Goal: Task Accomplishment & Management: Manage account settings

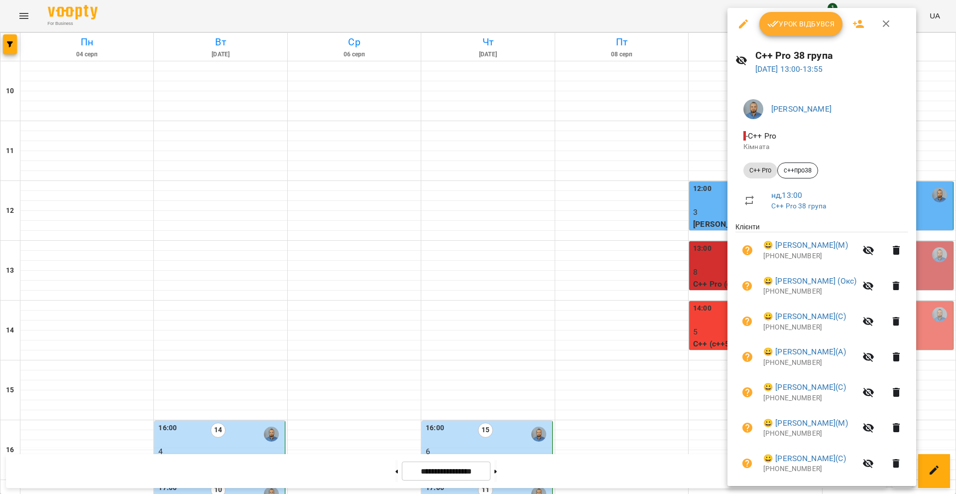
click at [810, 19] on span "Урок відбувся" at bounding box center [801, 24] width 68 height 12
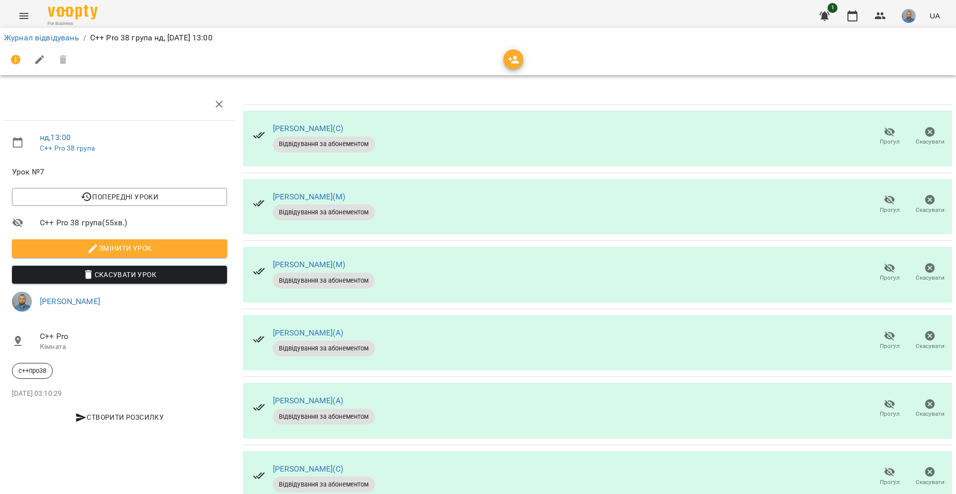
click at [885, 138] on span "Прогул" at bounding box center [890, 141] width 20 height 8
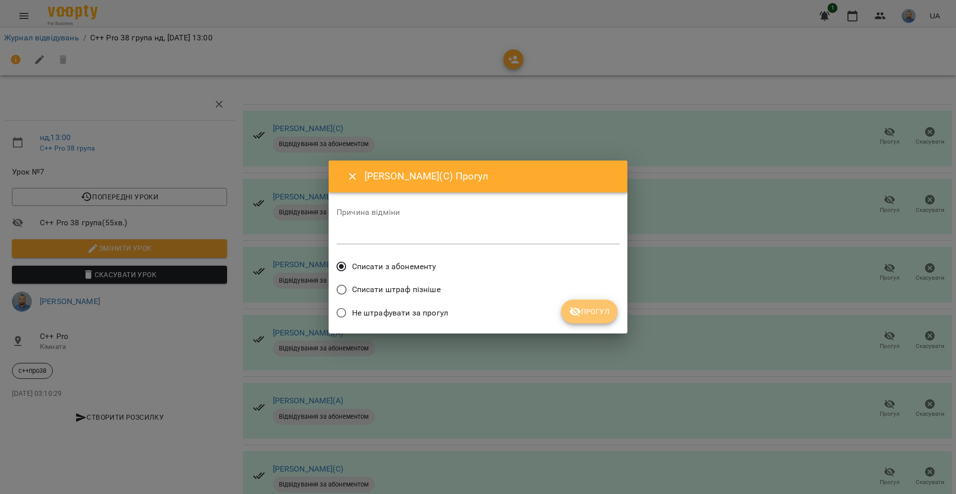
click at [586, 304] on button "Прогул" at bounding box center [589, 311] width 56 height 24
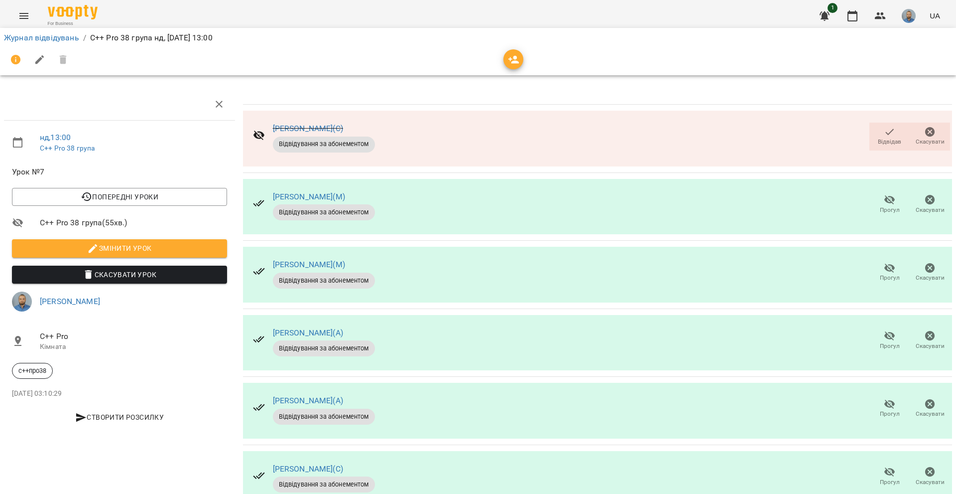
click at [572, 319] on div "[PERSON_NAME](А) Відвідування за абонементом Прогул Скасувати" at bounding box center [597, 343] width 709 height 56
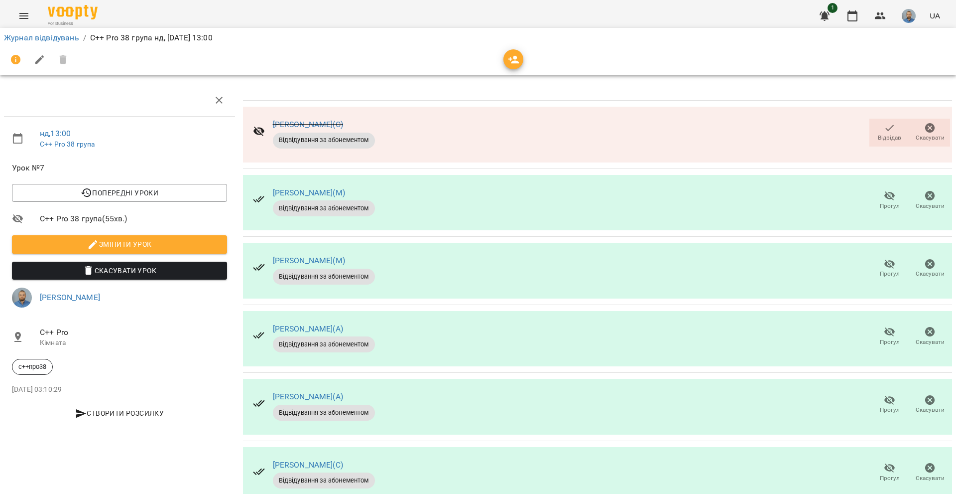
scroll to position [149, 0]
click at [884, 463] on icon "button" at bounding box center [889, 467] width 11 height 9
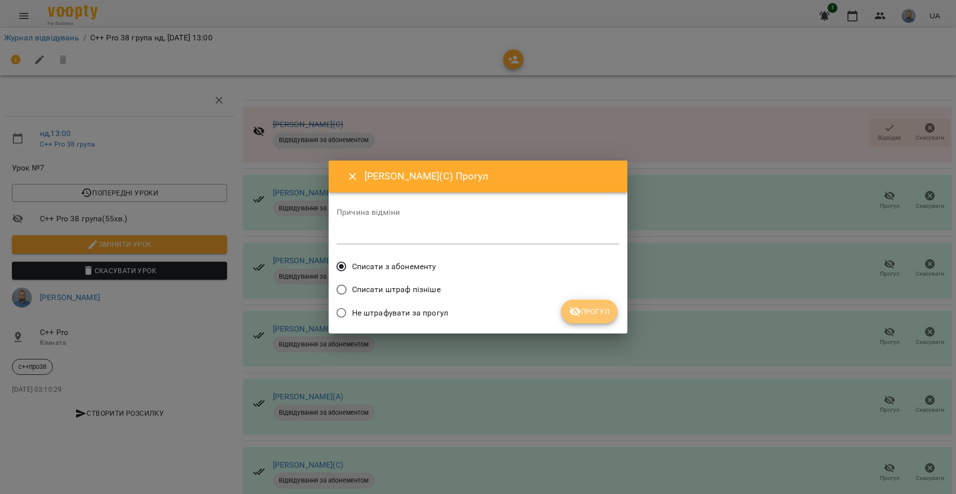
click at [589, 312] on span "Прогул" at bounding box center [589, 311] width 40 height 12
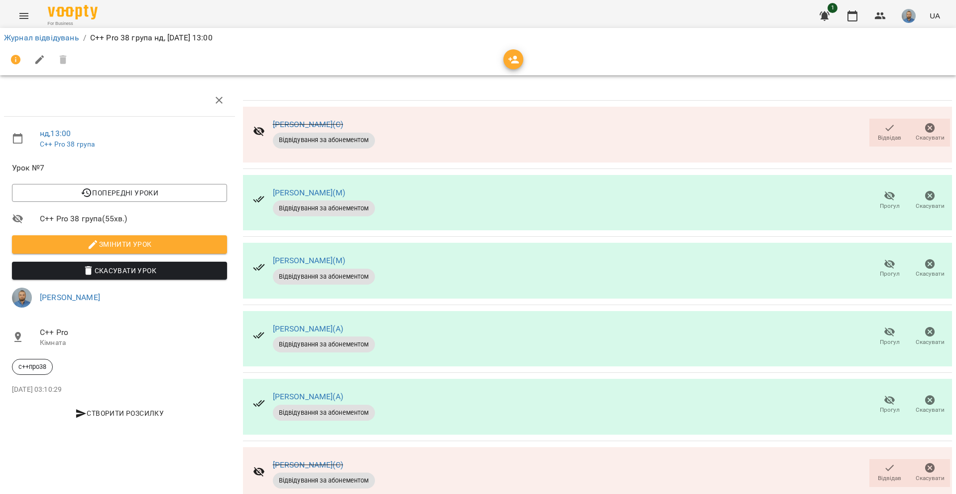
scroll to position [171, 0]
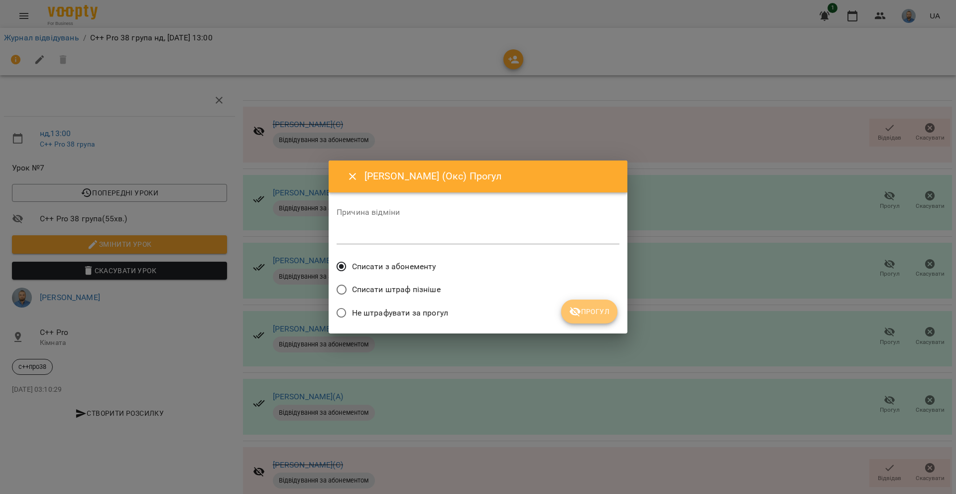
click at [589, 314] on span "Прогул" at bounding box center [589, 311] width 40 height 12
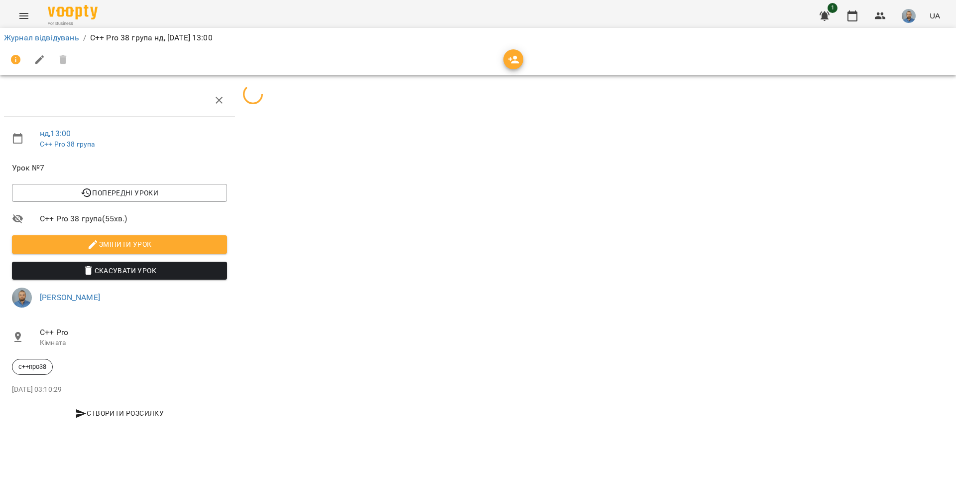
scroll to position [0, 0]
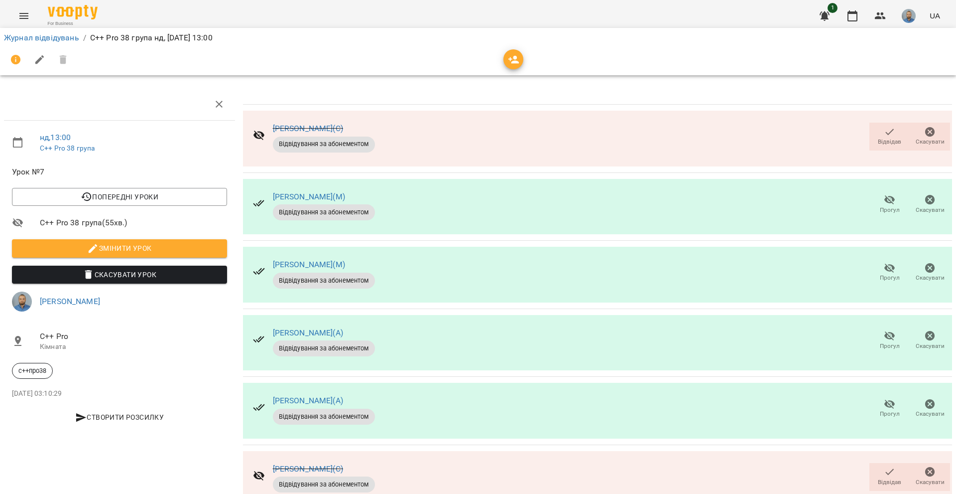
click at [883, 155] on div "[PERSON_NAME](С) Відвідування за абонементом Відвідав Скасувати" at bounding box center [597, 139] width 709 height 56
click at [880, 142] on span "Відвідав" at bounding box center [889, 141] width 23 height 8
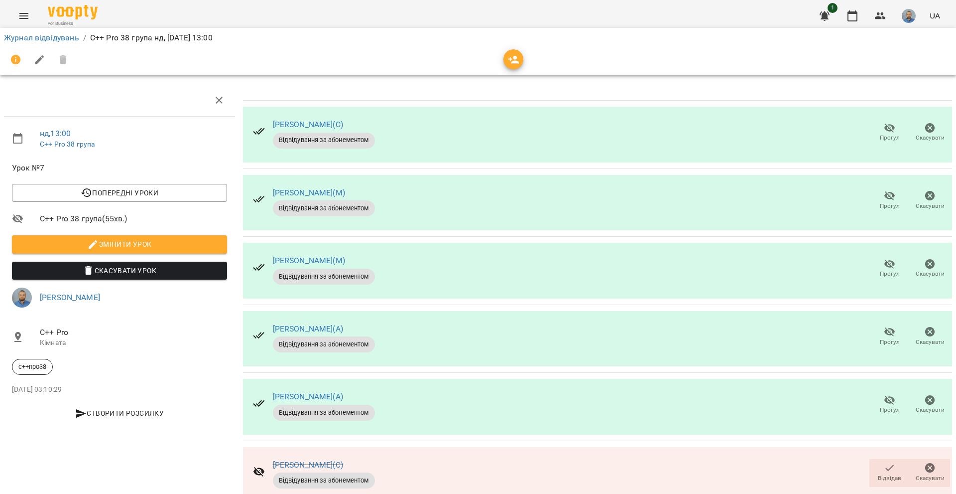
scroll to position [171, 0]
click at [886, 462] on icon "button" at bounding box center [890, 468] width 12 height 12
